Goal: Information Seeking & Learning: Learn about a topic

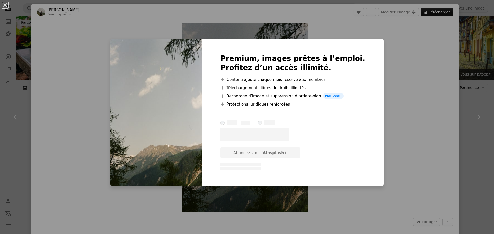
scroll to position [566, 0]
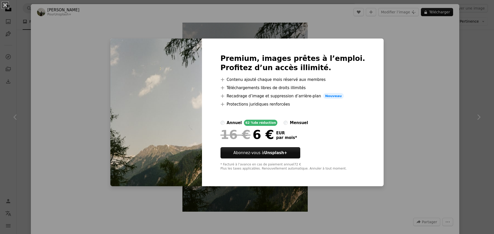
click at [407, 74] on div "An X shape Premium, images prêtes à l’emploi. Profitez d’un accès illimité. A p…" at bounding box center [247, 117] width 494 height 234
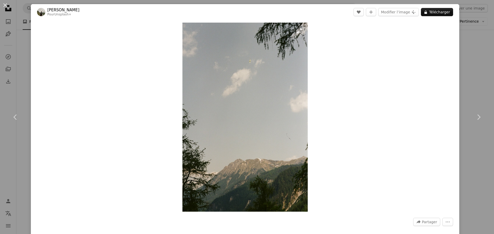
click at [202, 144] on img "Zoom sur cette image" at bounding box center [244, 117] width 125 height 189
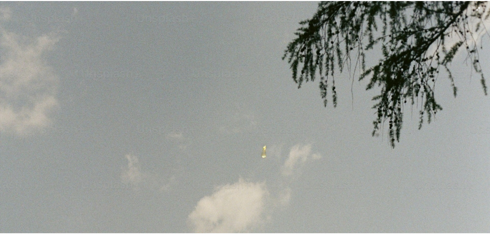
scroll to position [250, 0]
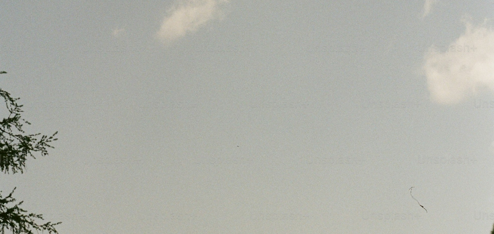
click at [254, 59] on img "Zoom arrière sur cette image" at bounding box center [247, 123] width 494 height 746
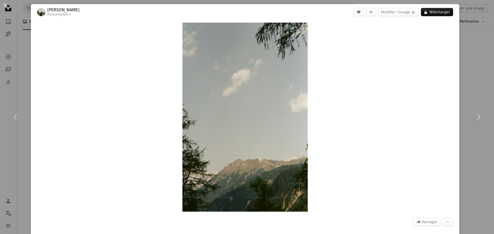
click at [25, 64] on div "An X shape Chevron left Chevron right [PERSON_NAME] Pour Unsplash+ A heart A pl…" at bounding box center [247, 117] width 494 height 234
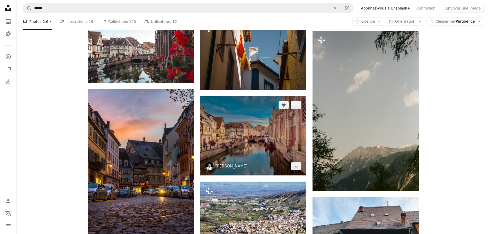
scroll to position [634, 0]
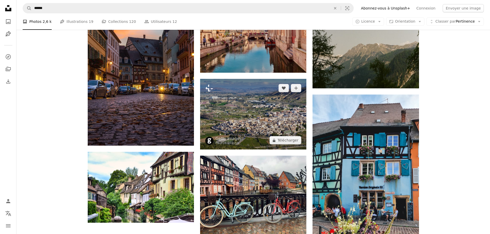
click at [262, 123] on img at bounding box center [253, 114] width 106 height 71
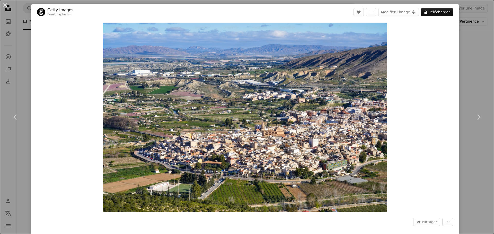
click at [467, 82] on div "An X shape Chevron left Chevron right Getty Images Pour Unsplash+ A heart A plu…" at bounding box center [247, 117] width 494 height 234
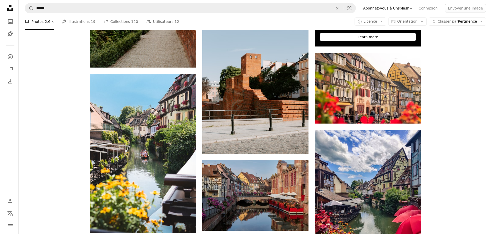
scroll to position [223, 0]
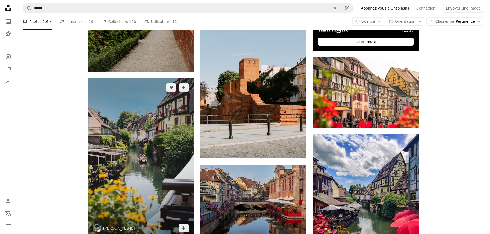
click at [132, 118] on img at bounding box center [141, 157] width 106 height 159
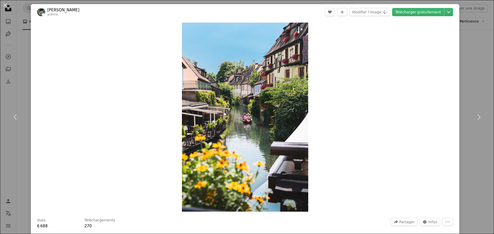
click at [262, 121] on img "Zoom sur cette image" at bounding box center [245, 117] width 126 height 189
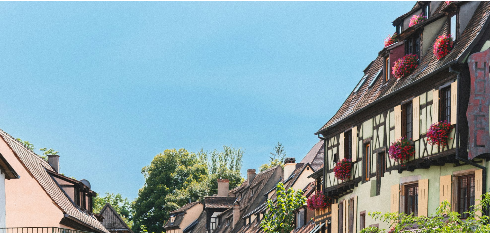
scroll to position [248, 0]
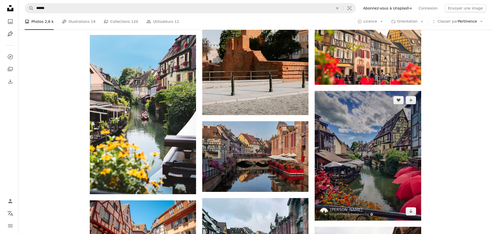
scroll to position [274, 0]
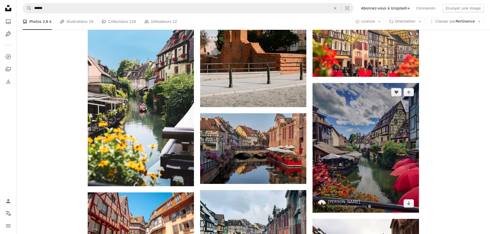
click at [381, 166] on img at bounding box center [365, 148] width 106 height 130
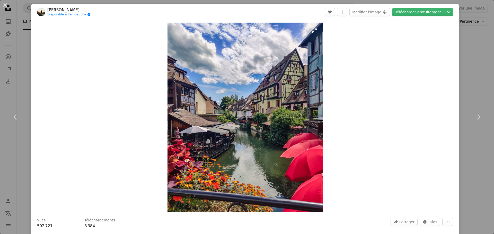
click at [262, 130] on img "Zoom sur cette image" at bounding box center [244, 117] width 155 height 189
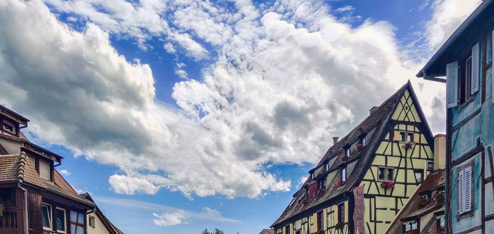
scroll to position [180, 0]
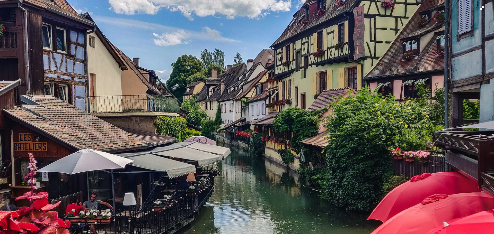
click at [75, 48] on img "Zoom arrière sur cette image" at bounding box center [247, 121] width 494 height 604
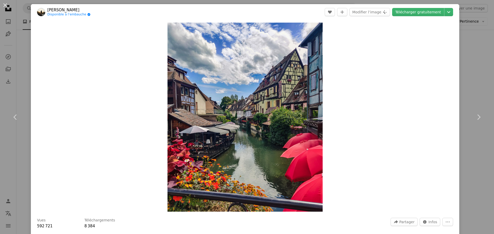
click at [22, 69] on div "An X shape Chevron left Chevron right [PERSON_NAME] Disponible à l’embauche A c…" at bounding box center [247, 117] width 494 height 234
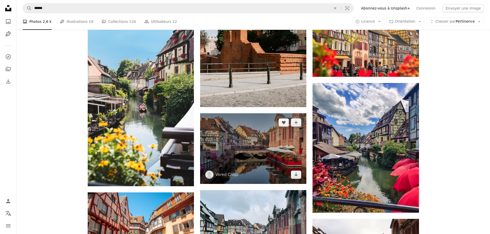
click at [252, 160] on img at bounding box center [253, 148] width 106 height 71
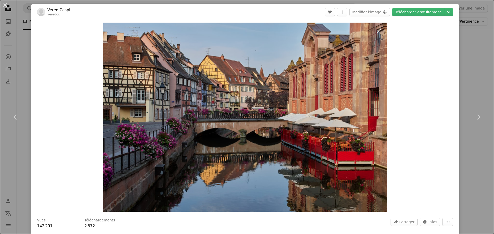
click at [252, 160] on img "Zoom sur cette image" at bounding box center [245, 117] width 284 height 189
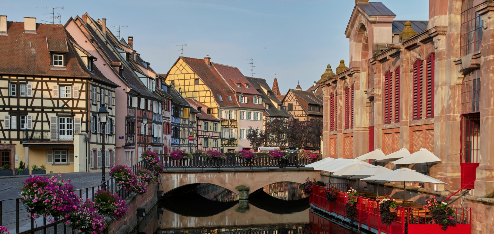
scroll to position [45, 0]
